Goal: Navigation & Orientation: Find specific page/section

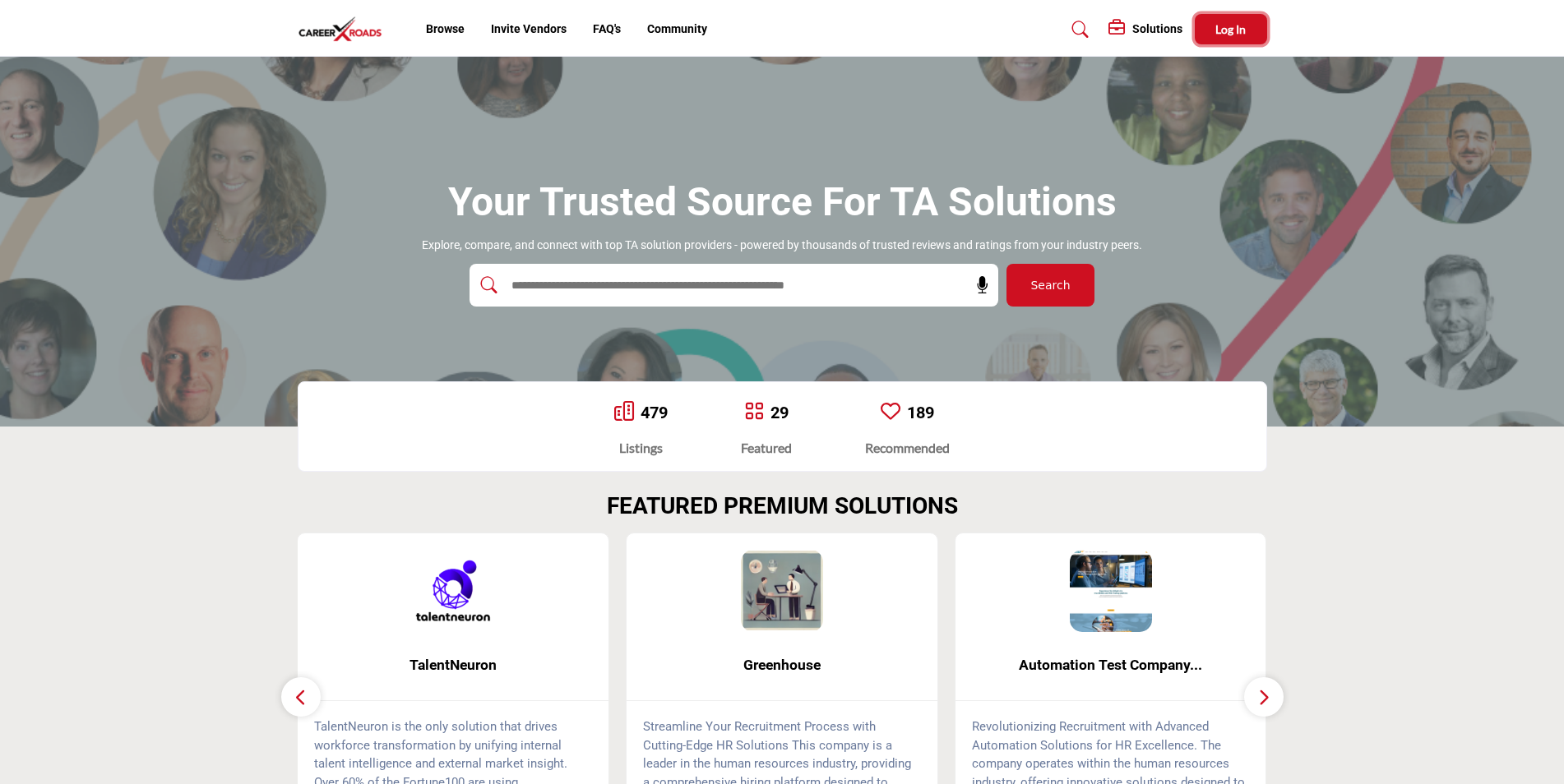
click at [1237, 36] on button "Log In" at bounding box center [1231, 29] width 72 height 30
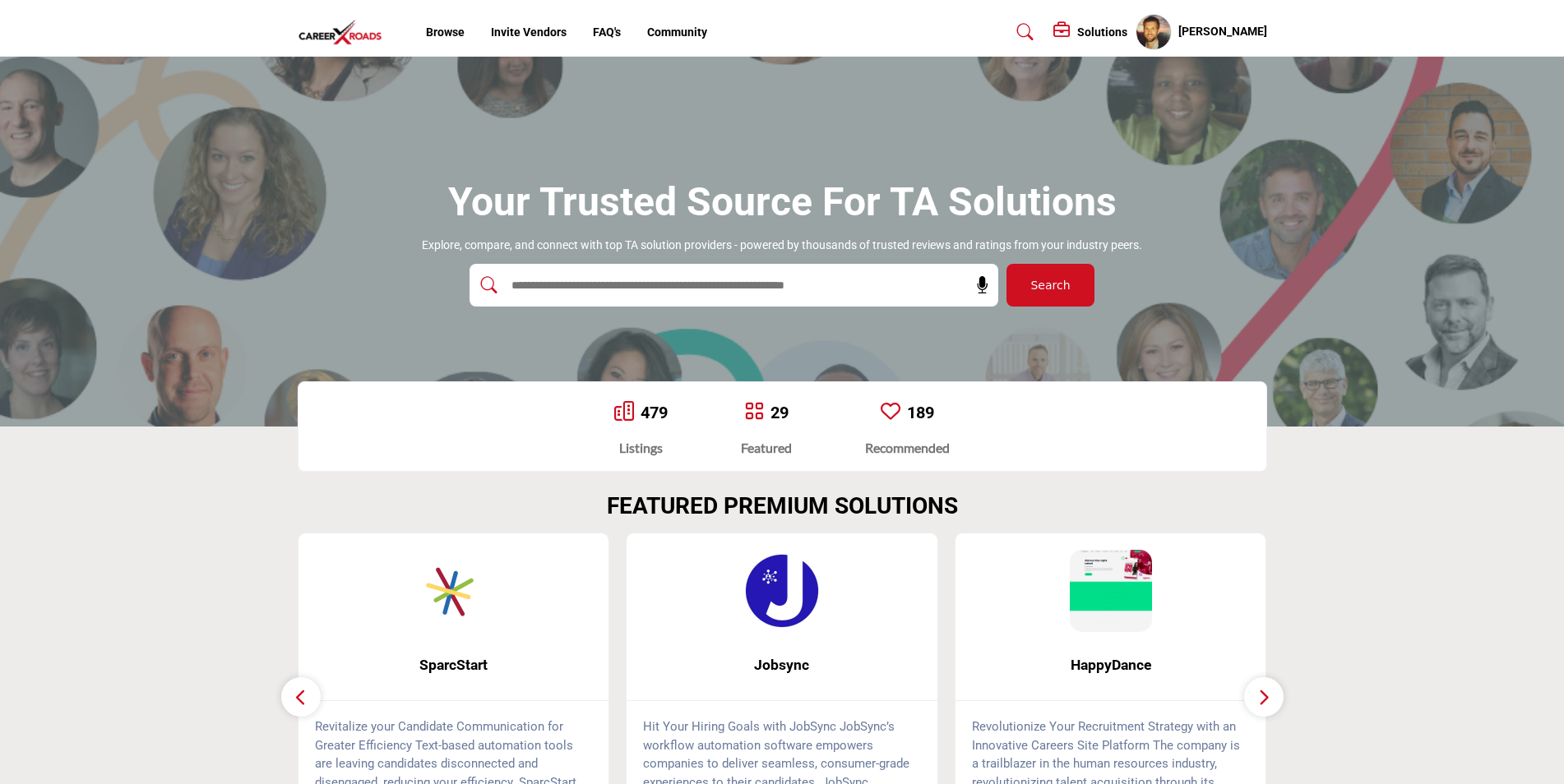
click at [1073, 28] on icon at bounding box center [1063, 29] width 20 height 16
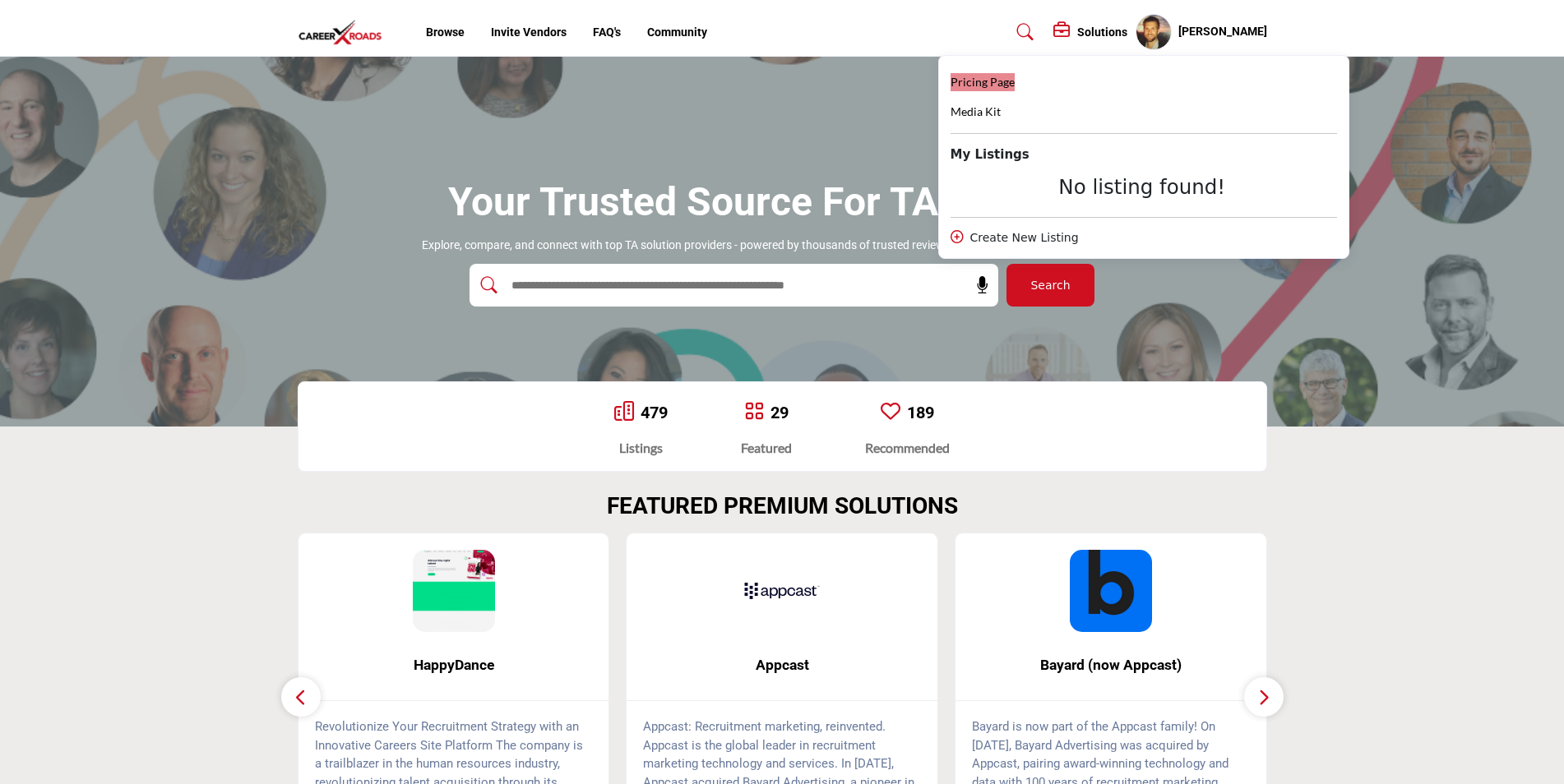
click at [995, 82] on span "Pricing Page" at bounding box center [983, 82] width 65 height 14
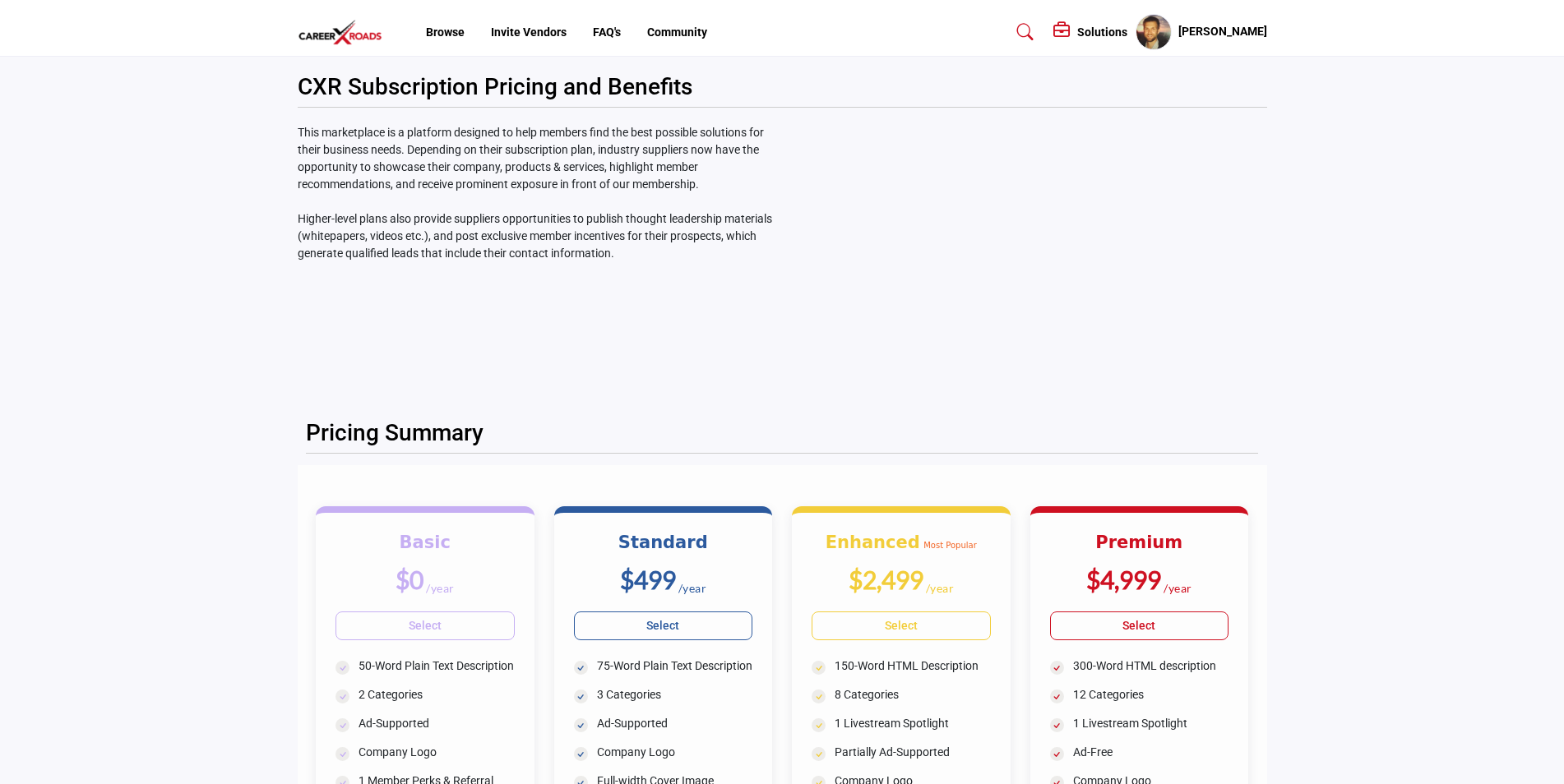
click at [1236, 32] on h5 "[PERSON_NAME]" at bounding box center [1222, 31] width 88 height 16
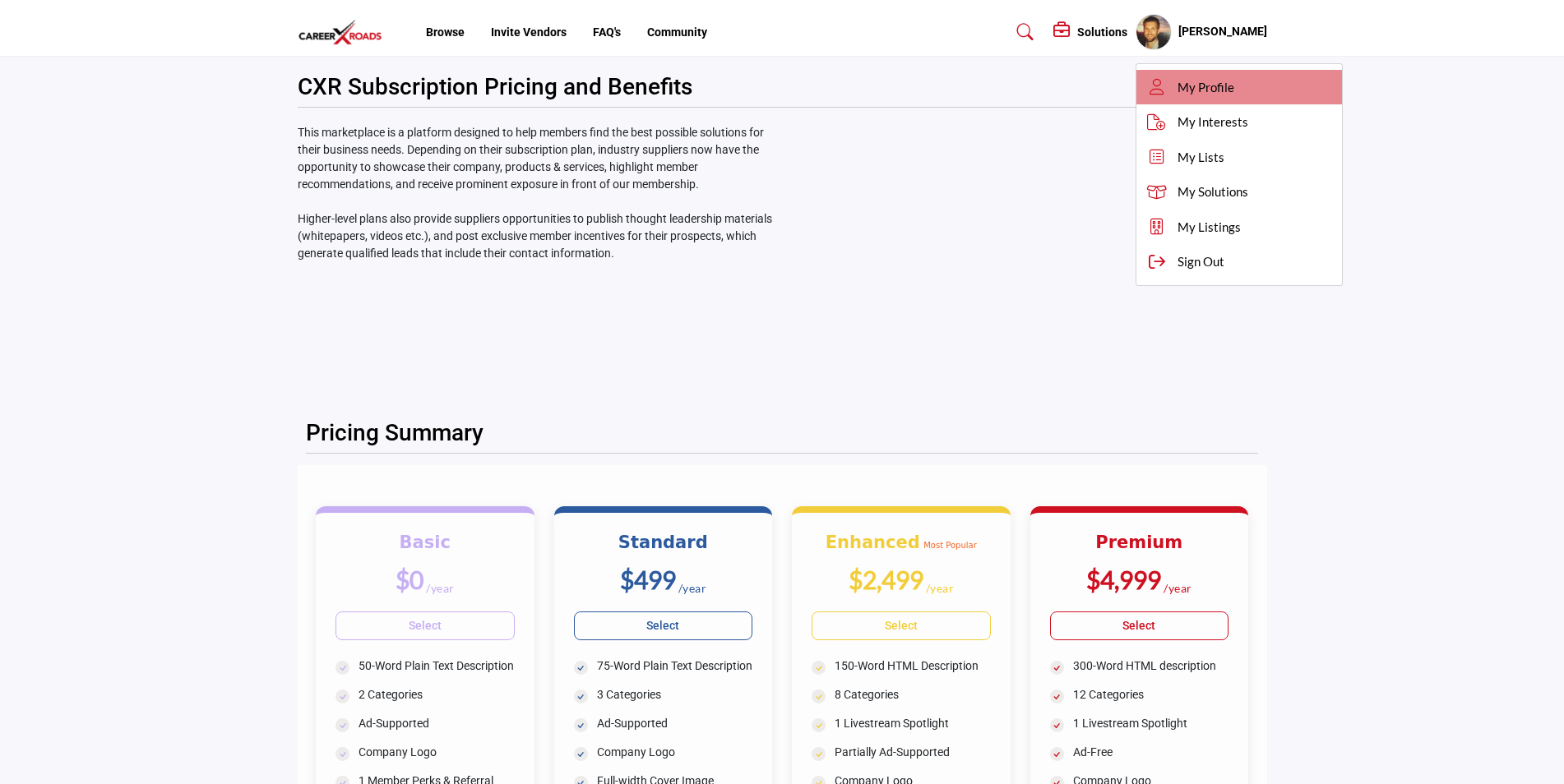
click at [1234, 84] on span "My Profile" at bounding box center [1206, 87] width 57 height 19
